Goal: Find specific page/section: Locate a particular part of the current website

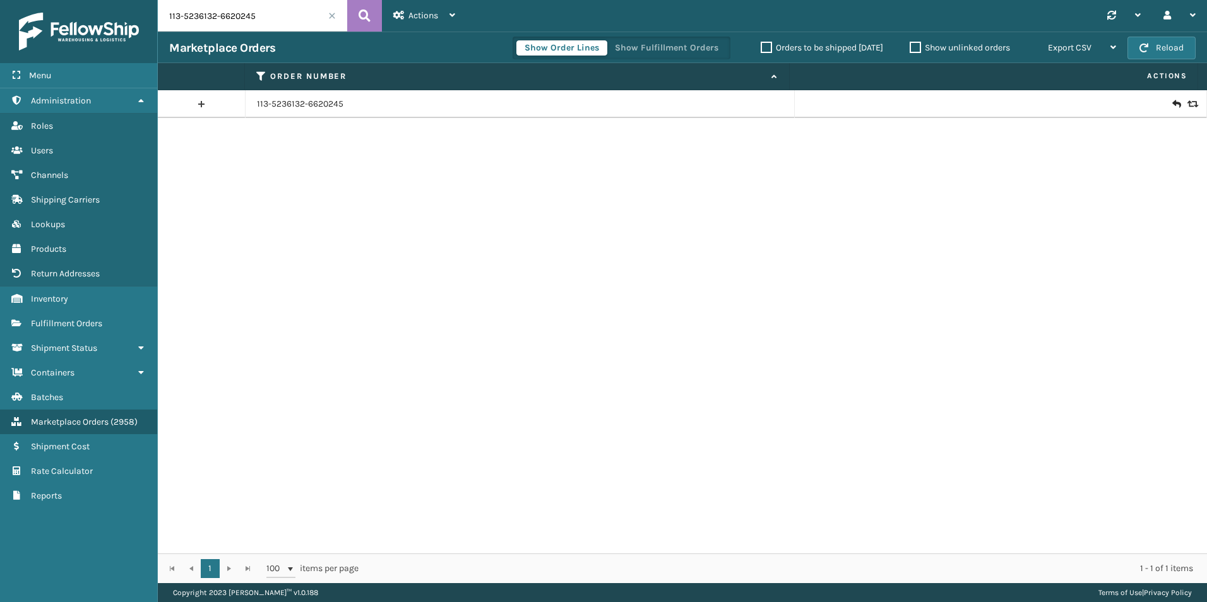
drag, startPoint x: 310, startPoint y: 19, endPoint x: -3, endPoint y: 44, distance: 314.0
click at [0, 44] on html "Menu Administration Roles Users Channels Shipping Carriers Lookups Products Ret…" at bounding box center [603, 301] width 1207 height 602
paste input "6406"
type input "6406"
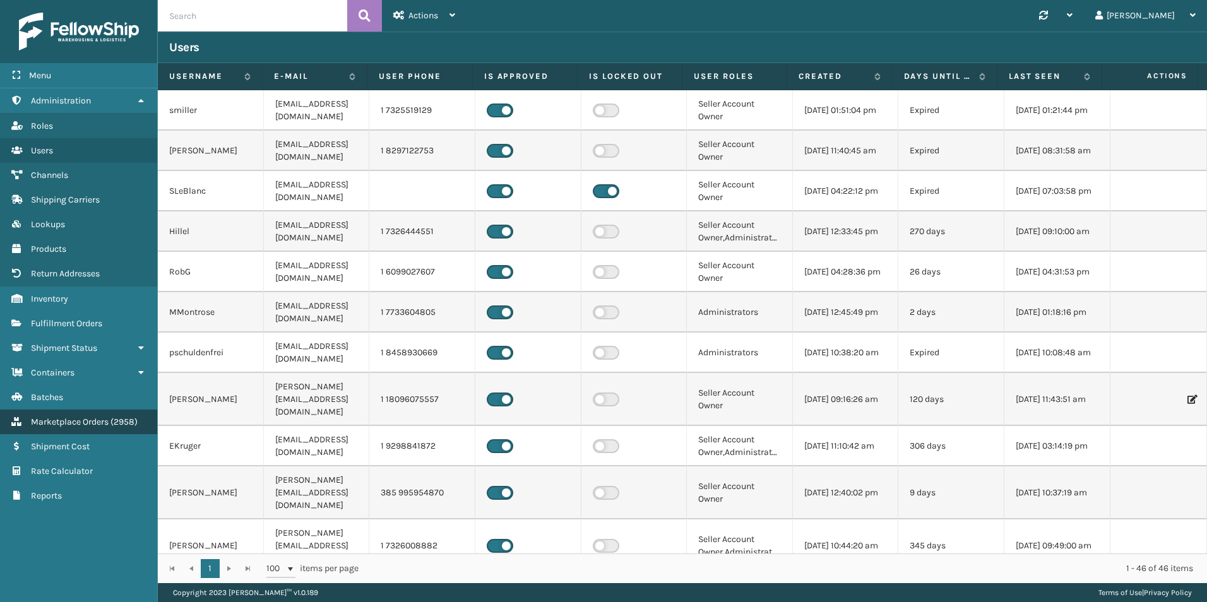
click at [71, 425] on span "Marketplace Orders" at bounding box center [70, 422] width 78 height 11
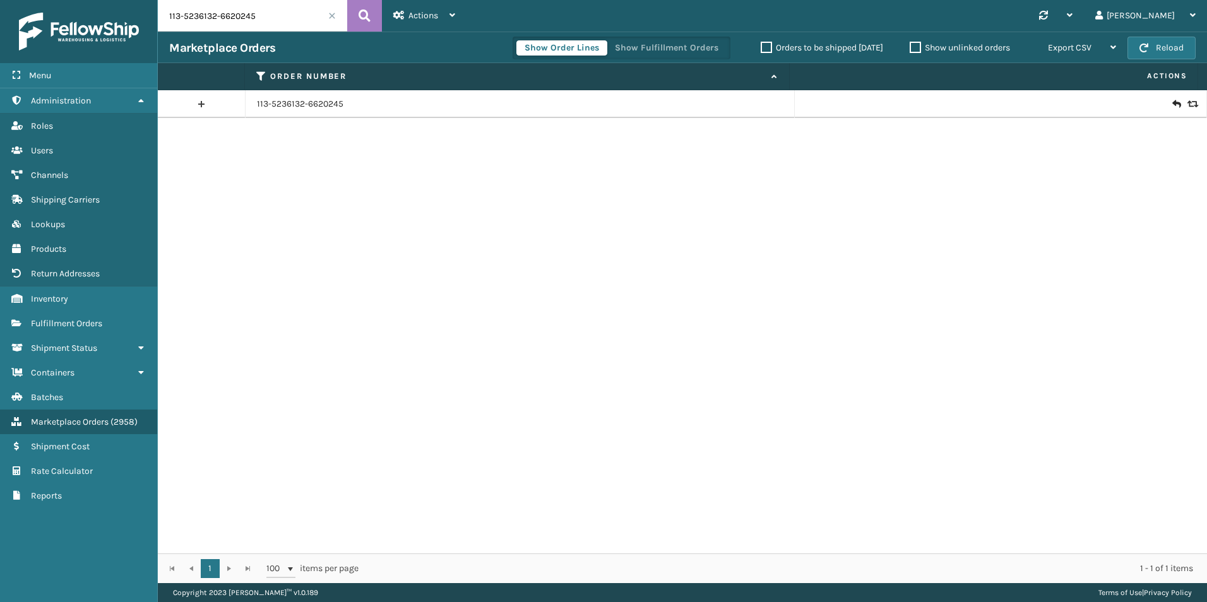
click at [230, 18] on input "113-5236132-6620245" at bounding box center [252, 16] width 189 height 32
paste input "6406"
type input "6406"
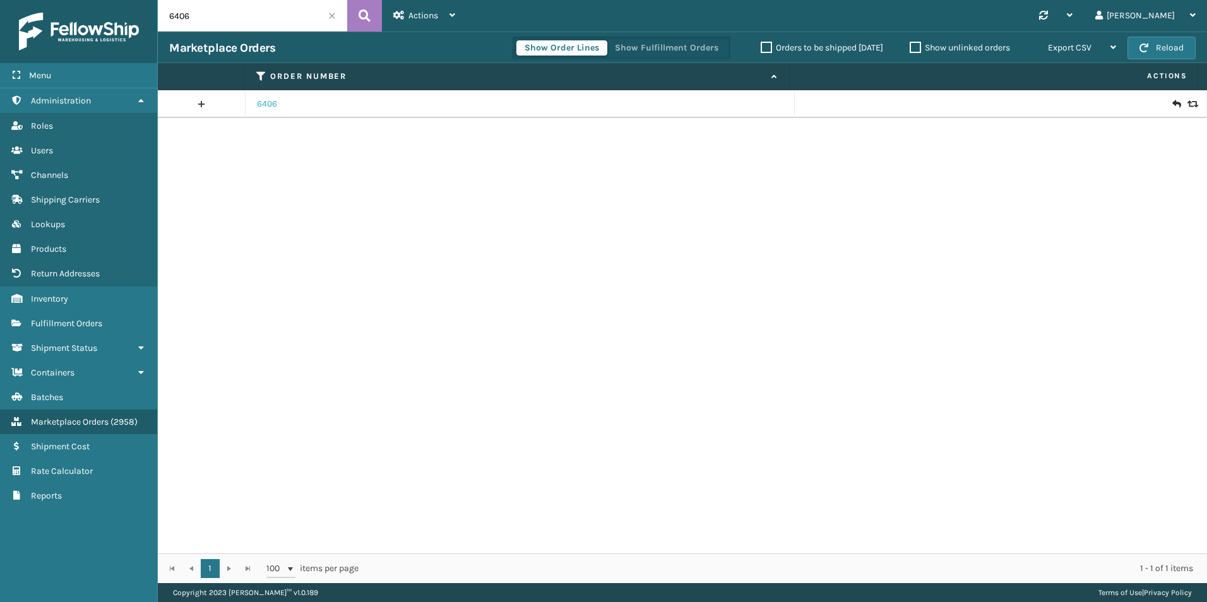
click at [276, 108] on link "6406" at bounding box center [267, 104] width 20 height 13
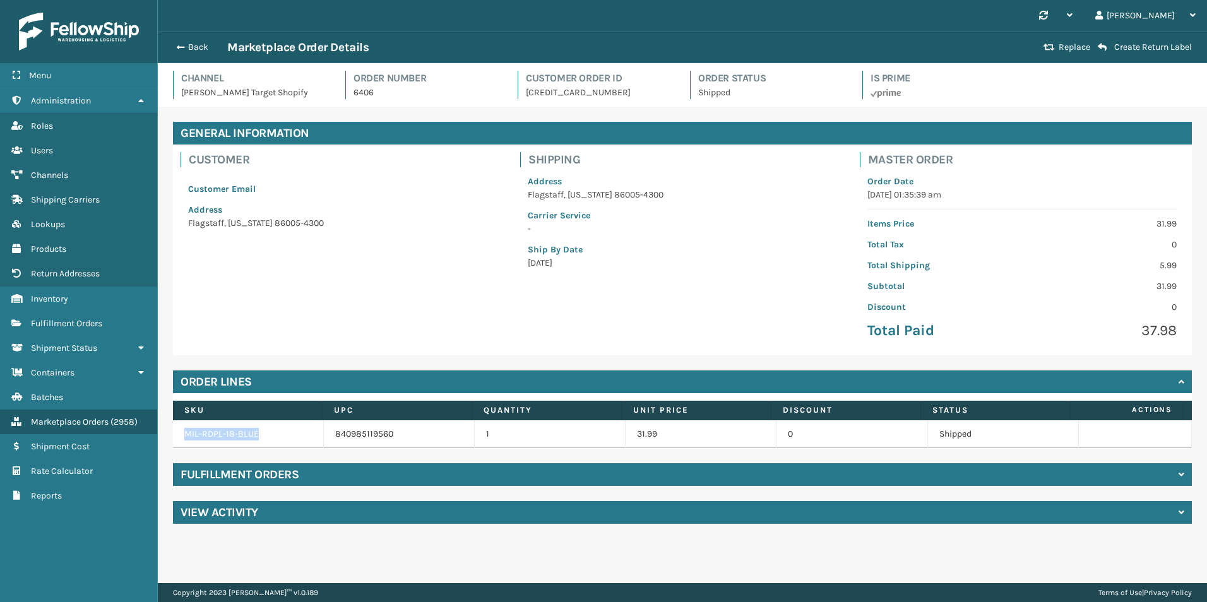
drag, startPoint x: 266, startPoint y: 435, endPoint x: 184, endPoint y: 435, distance: 81.4
click at [184, 435] on td "MIL-RDPL-18-BLUE" at bounding box center [248, 434] width 151 height 28
copy link "MIL-RDPL-18-BLUE"
